Goal: Use online tool/utility

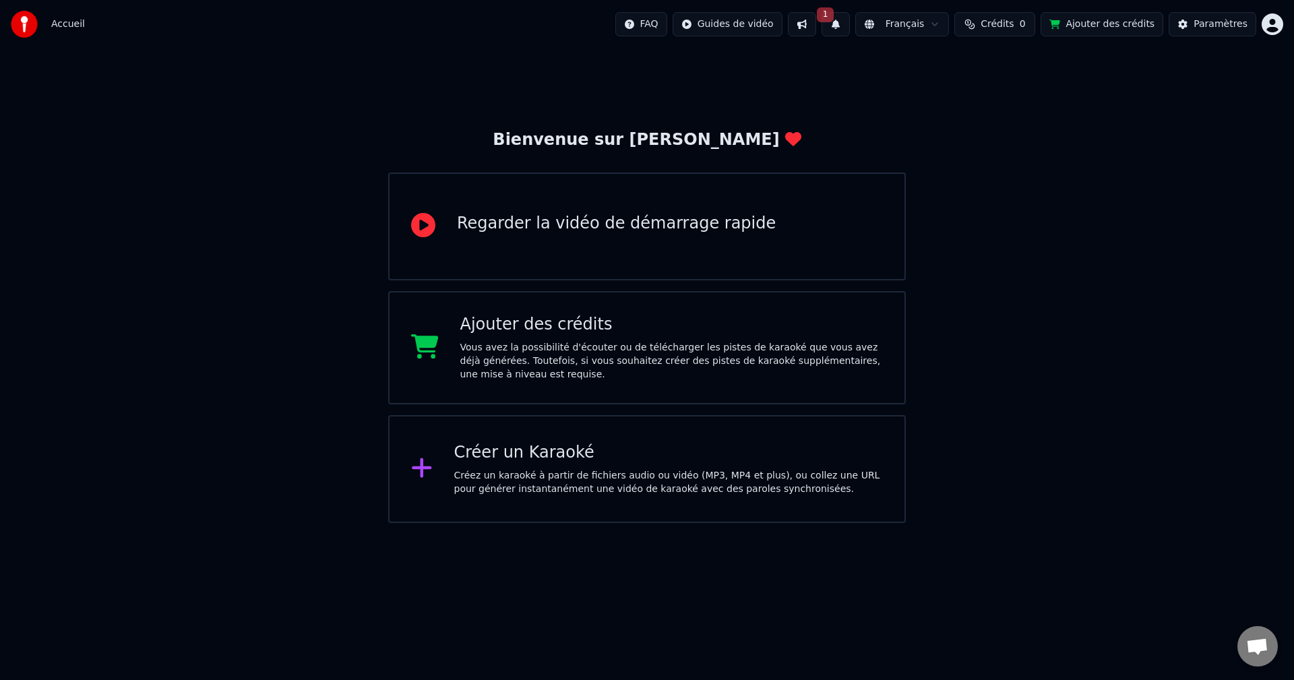
click at [686, 465] on div "Créer un Karaoké Créez un karaoké à partir de fichiers audio ou vidéo (MP3, MP4…" at bounding box center [668, 469] width 429 height 54
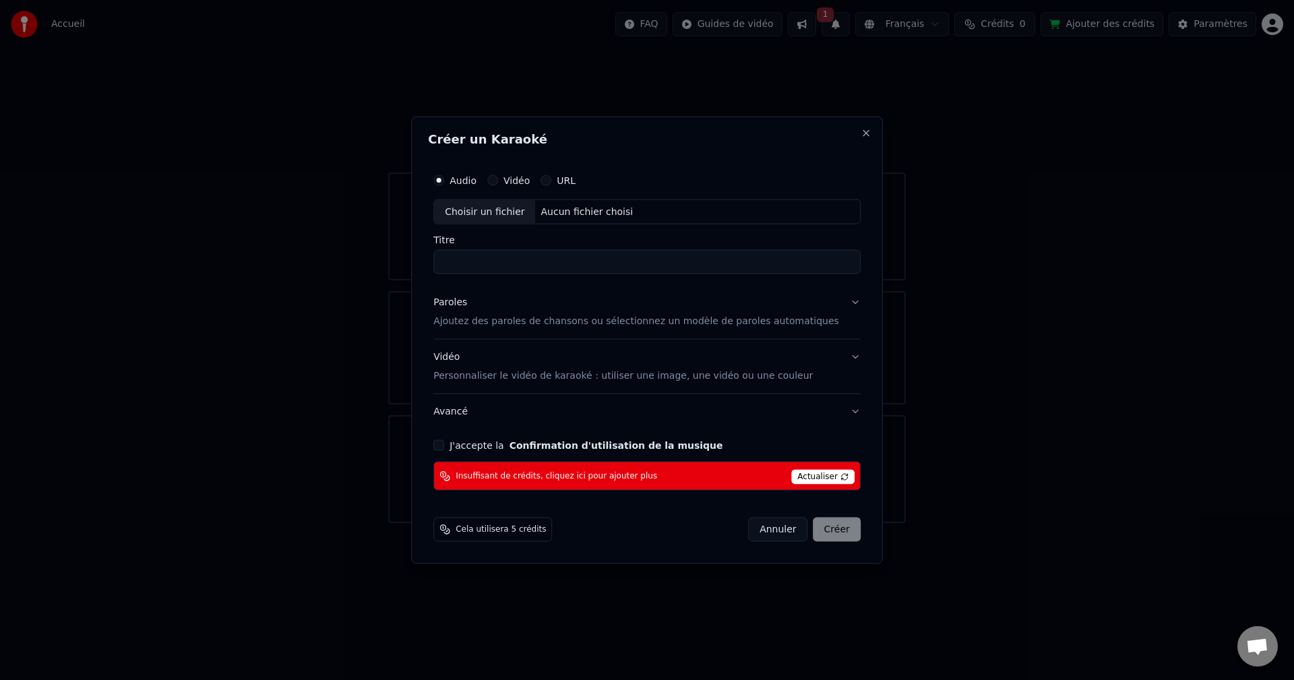
click at [798, 477] on span "Actualiser" at bounding box center [823, 477] width 63 height 15
click at [806, 470] on span "Actualiser" at bounding box center [823, 477] width 63 height 15
click at [809, 475] on span "Actualiser" at bounding box center [823, 477] width 63 height 15
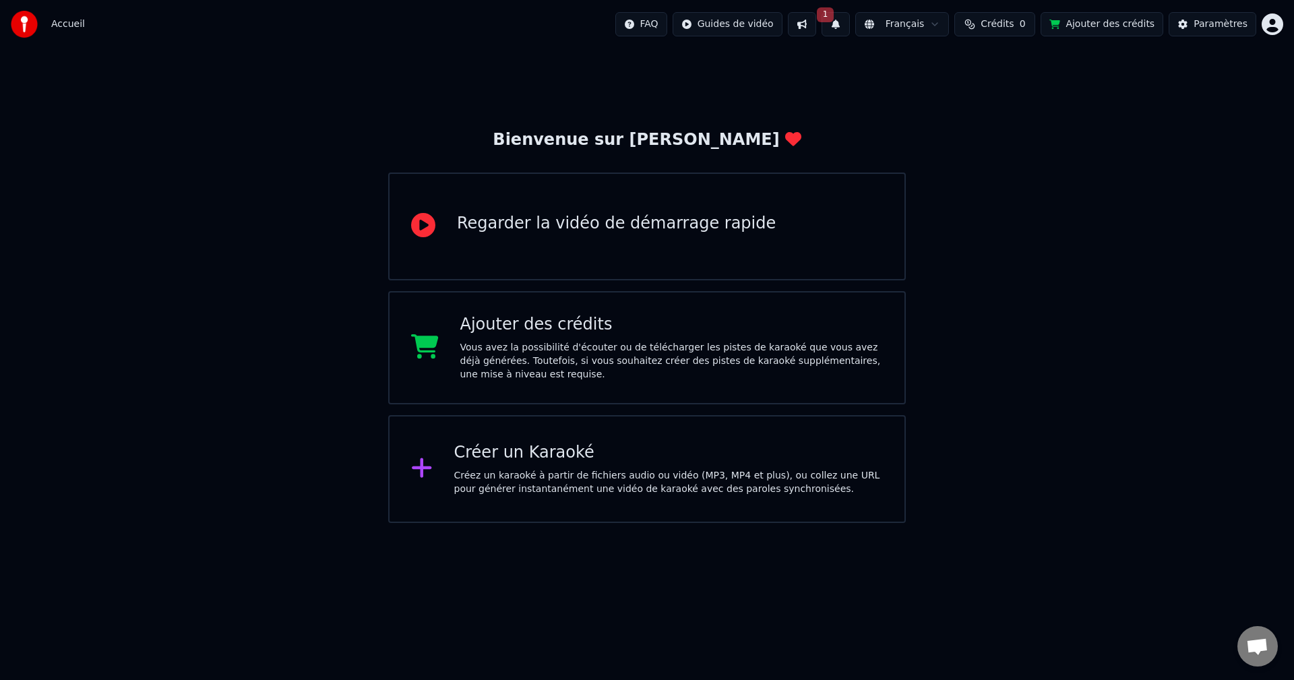
click at [811, 32] on button at bounding box center [802, 24] width 28 height 24
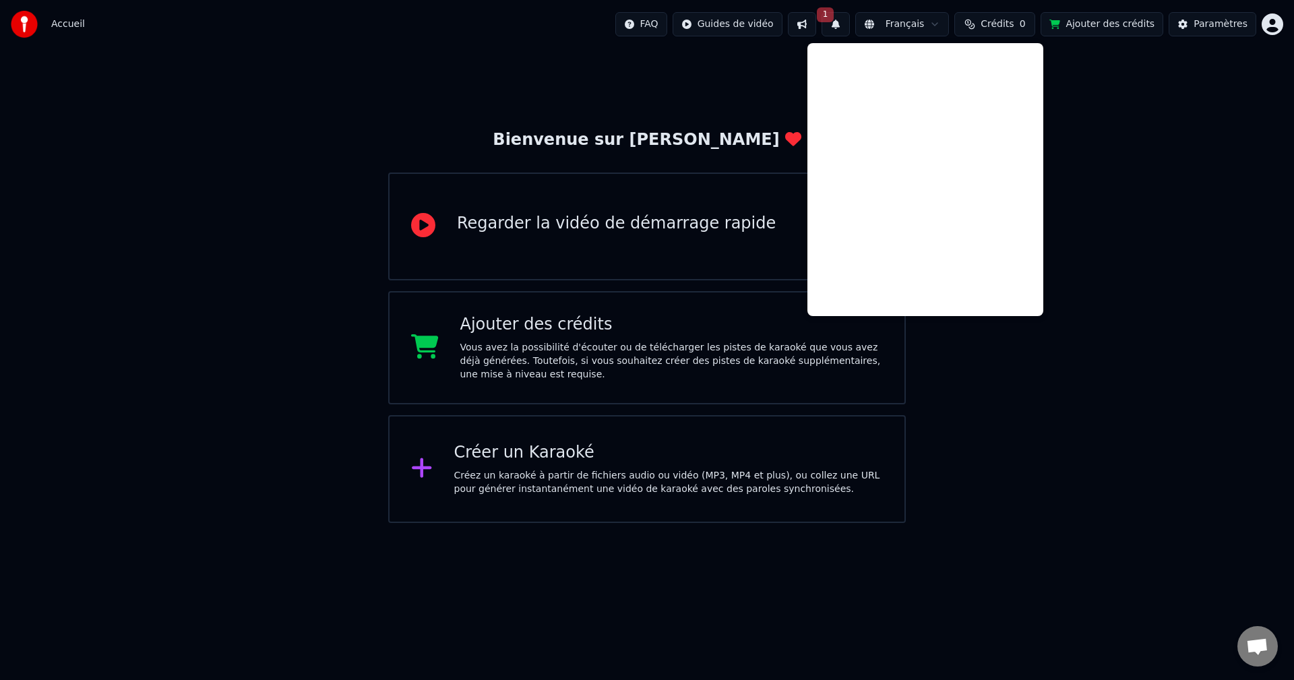
click at [816, 27] on button at bounding box center [802, 24] width 28 height 24
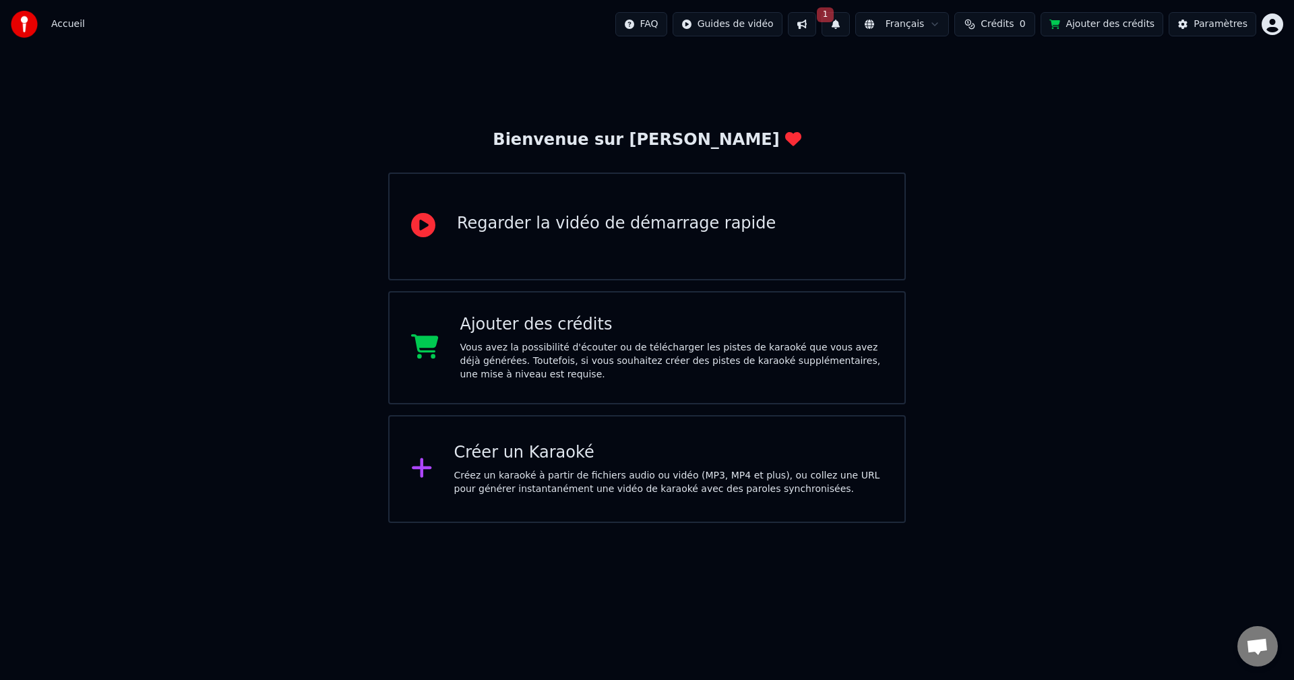
click at [816, 27] on button at bounding box center [802, 24] width 28 height 24
